Goal: Contribute content

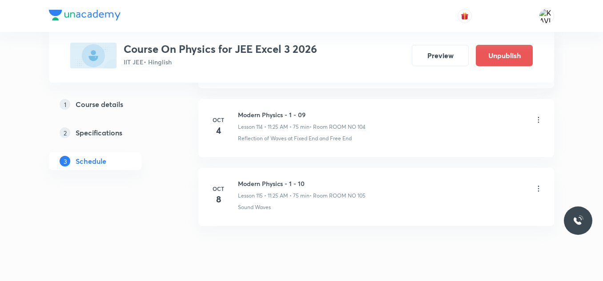
scroll to position [8356, 0]
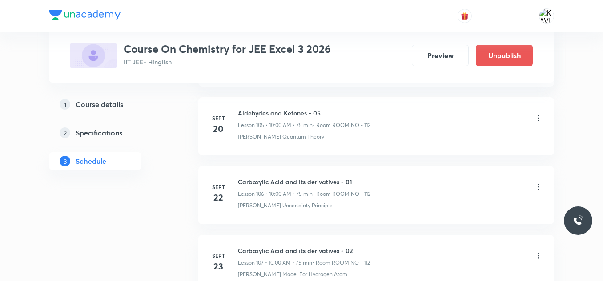
scroll to position [7708, 0]
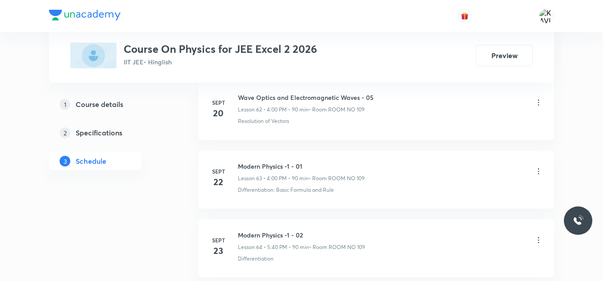
scroll to position [4717, 0]
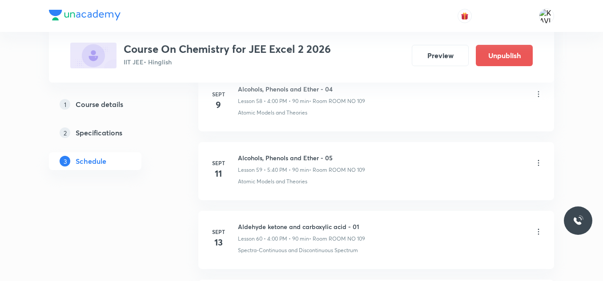
scroll to position [4470, 0]
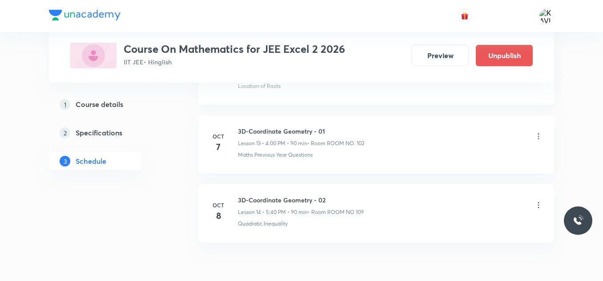
scroll to position [1396, 0]
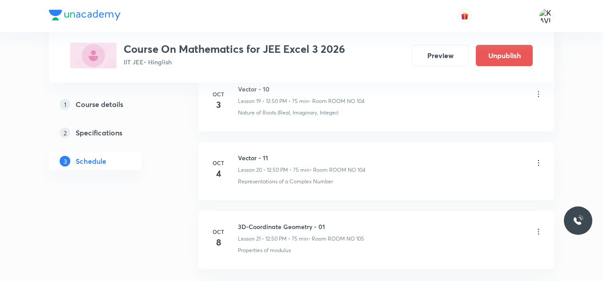
scroll to position [1878, 0]
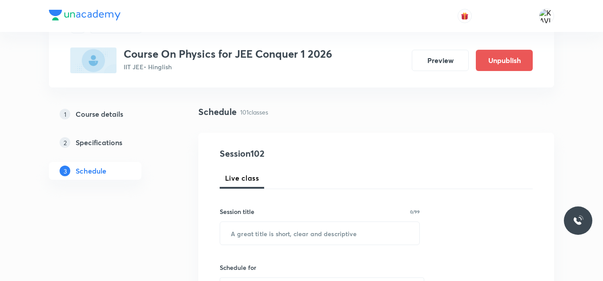
scroll to position [32, 0]
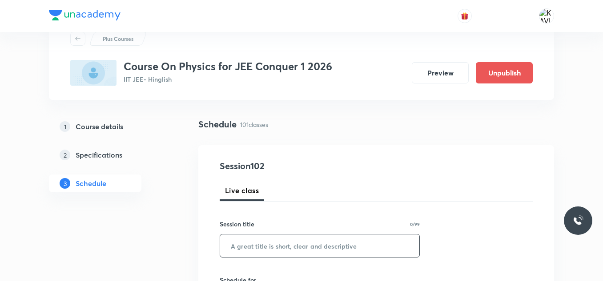
click at [286, 252] on input "text" at bounding box center [319, 246] width 199 height 23
paste input "Current Electricity"
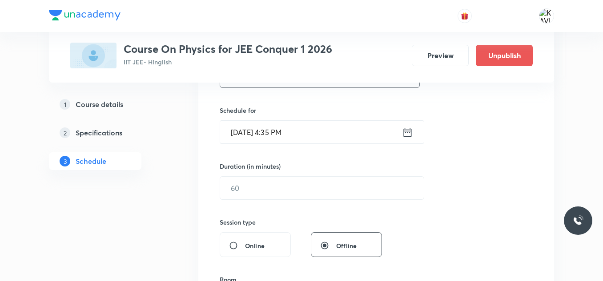
scroll to position [210, 0]
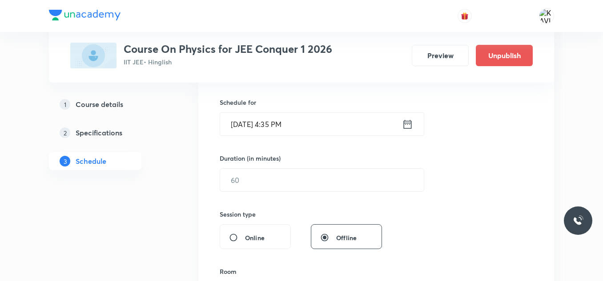
type input "Current Electricity - 01"
click at [407, 129] on icon at bounding box center [407, 124] width 11 height 12
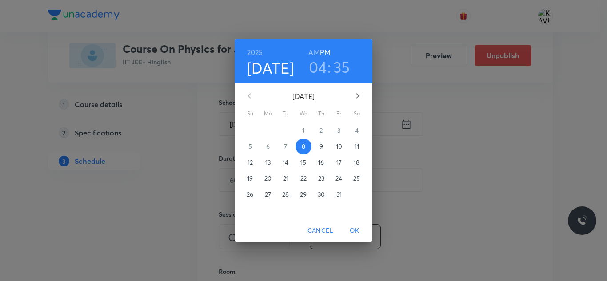
click at [323, 144] on p "9" at bounding box center [322, 146] width 4 height 9
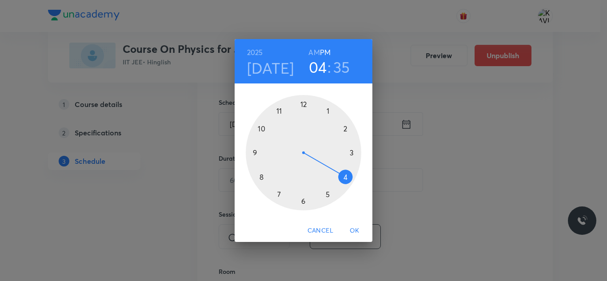
click at [304, 104] on div at bounding box center [304, 153] width 116 height 116
click at [261, 129] on div at bounding box center [304, 153] width 116 height 116
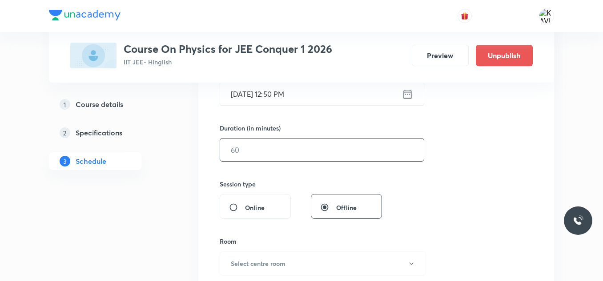
scroll to position [255, 0]
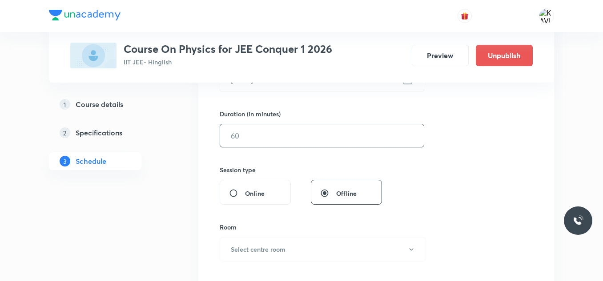
click at [271, 129] on input "text" at bounding box center [322, 135] width 204 height 23
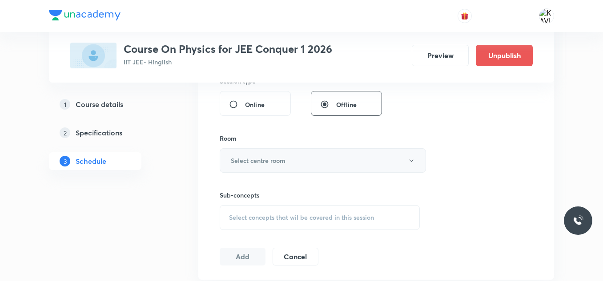
type input "75"
click at [269, 164] on h6 "Select centre room" at bounding box center [258, 160] width 55 height 9
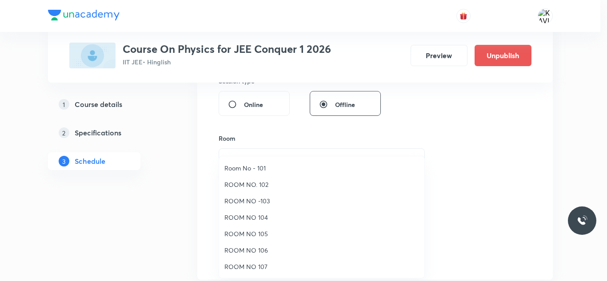
drag, startPoint x: 253, startPoint y: 172, endPoint x: 344, endPoint y: 159, distance: 91.1
click at [254, 172] on span "Room No - 101" at bounding box center [322, 168] width 195 height 9
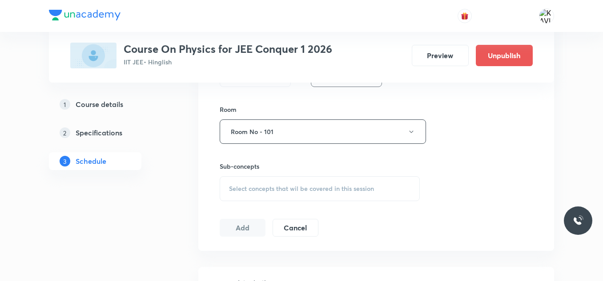
scroll to position [388, 0]
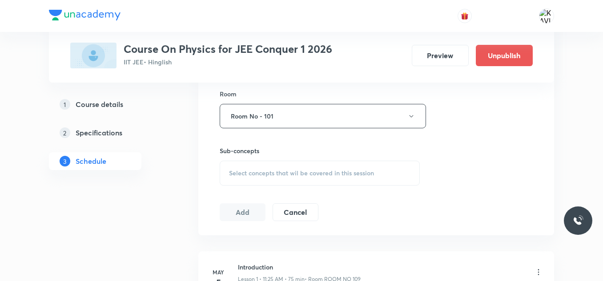
click at [318, 177] on div "Select concepts that wil be covered in this session" at bounding box center [320, 173] width 200 height 25
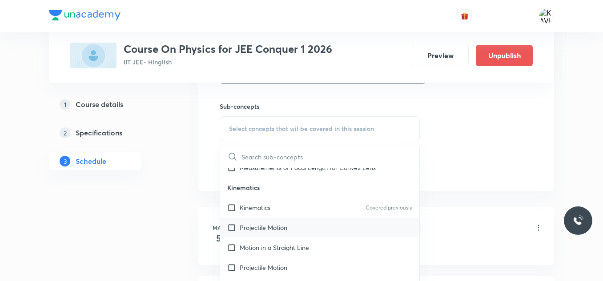
scroll to position [1022, 0]
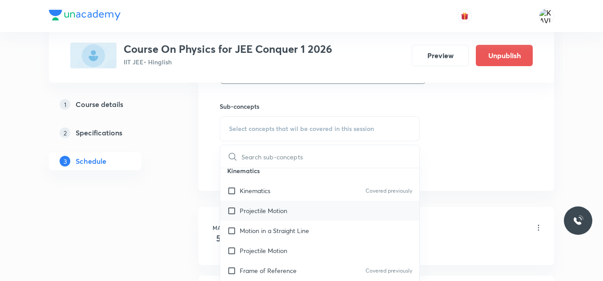
click at [313, 208] on div "Projectile Motion" at bounding box center [319, 211] width 199 height 20
checkbox input "true"
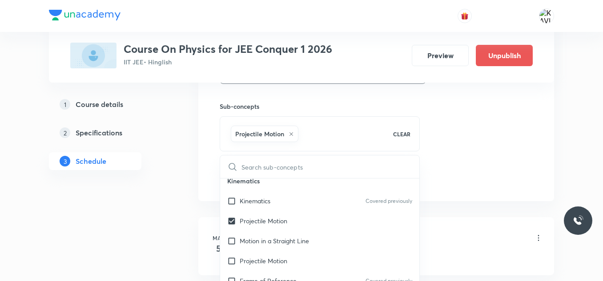
drag, startPoint x: 522, startPoint y: 132, endPoint x: 292, endPoint y: 157, distance: 231.7
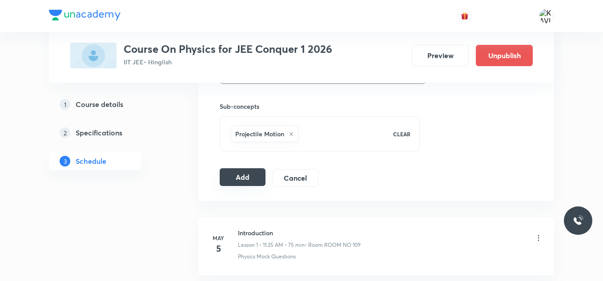
click at [251, 178] on button "Add" at bounding box center [243, 177] width 46 height 18
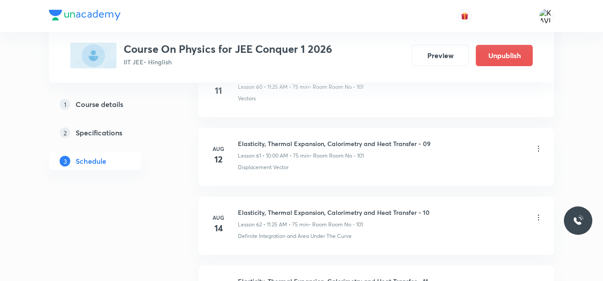
scroll to position [7051, 0]
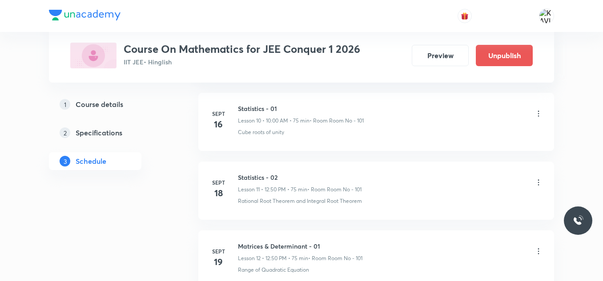
scroll to position [1878, 0]
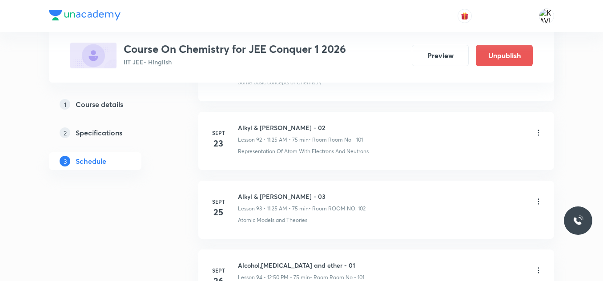
scroll to position [6784, 0]
